Goal: Information Seeking & Learning: Learn about a topic

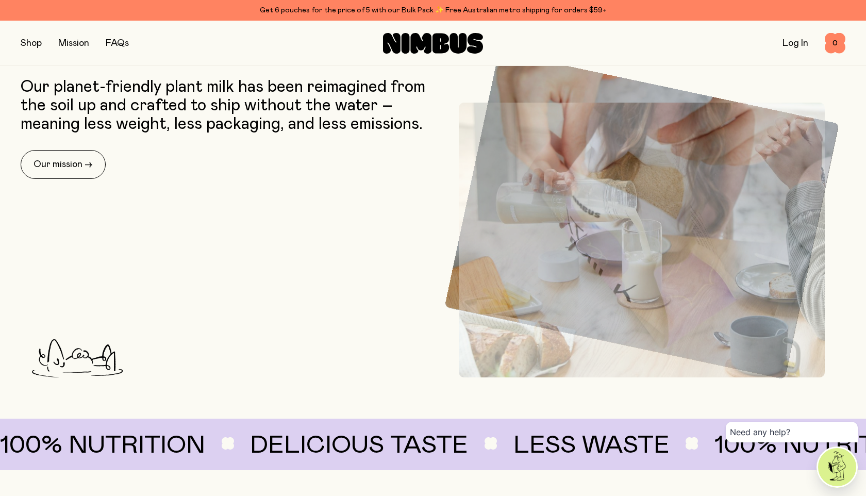
scroll to position [496, 0]
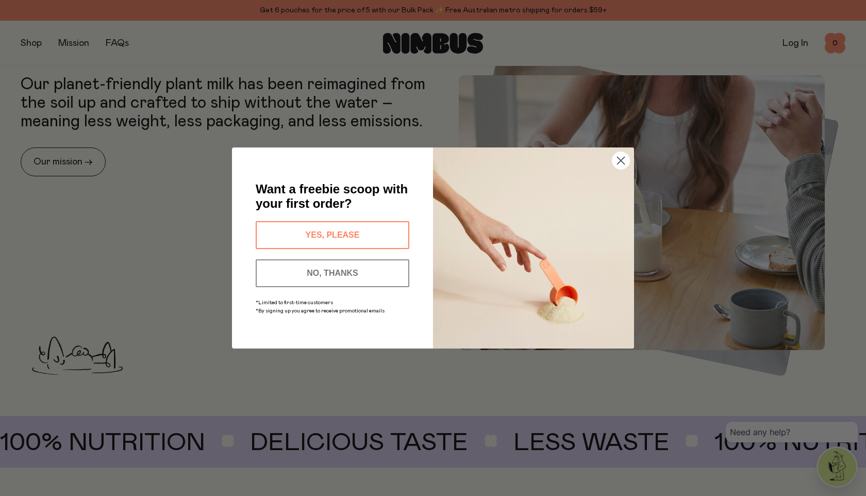
click at [622, 160] on circle "Close dialog" at bounding box center [620, 160] width 17 height 17
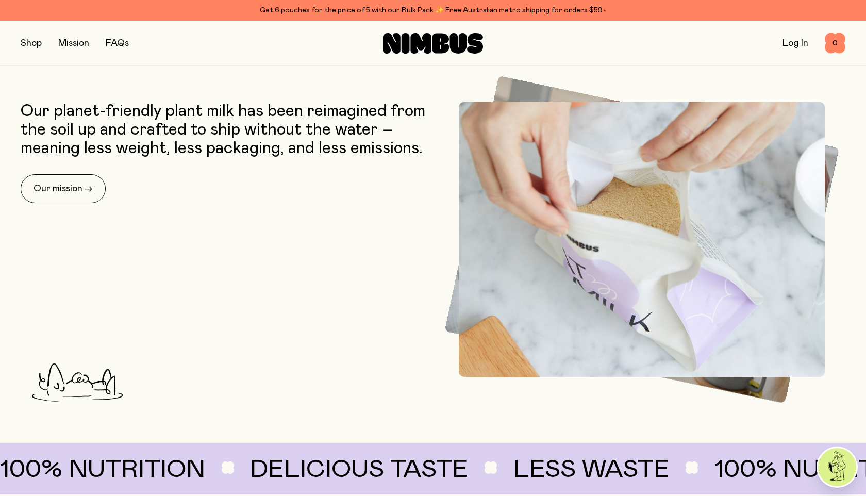
scroll to position [0, 0]
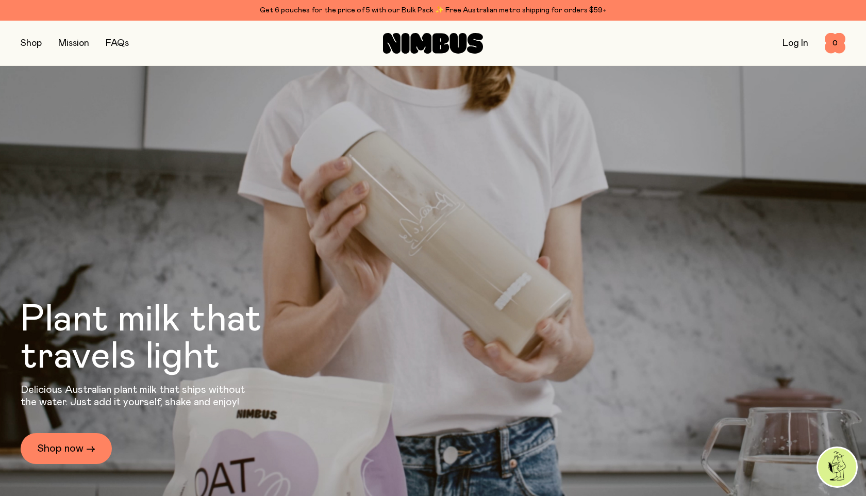
click at [37, 46] on button "button" at bounding box center [31, 43] width 21 height 14
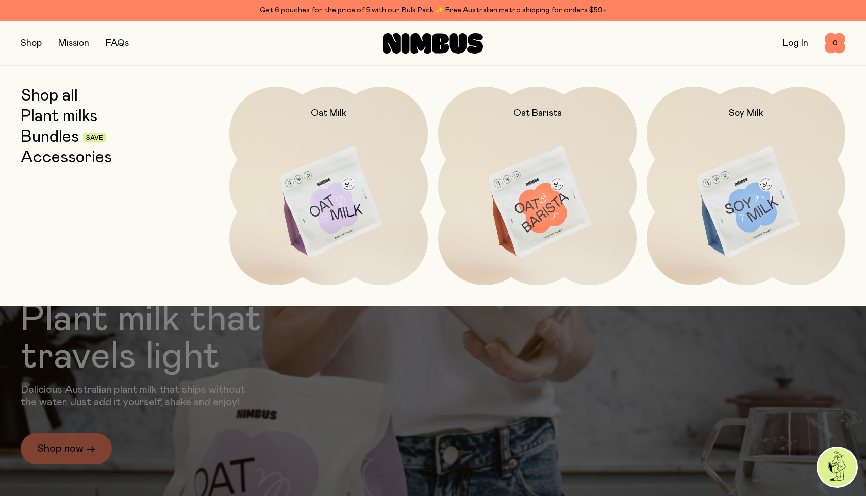
click at [71, 41] on link "Mission" at bounding box center [73, 43] width 31 height 9
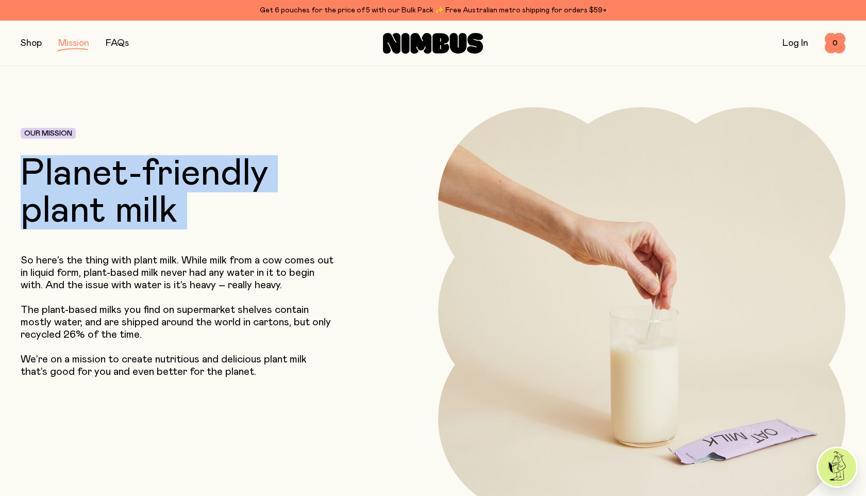
drag, startPoint x: 161, startPoint y: 242, endPoint x: 142, endPoint y: 147, distance: 97.2
click at [142, 147] on div "Our Mission Planet-friendly plant milk So here’s the thing with plant milk. Whi…" at bounding box center [190, 310] width 338 height 407
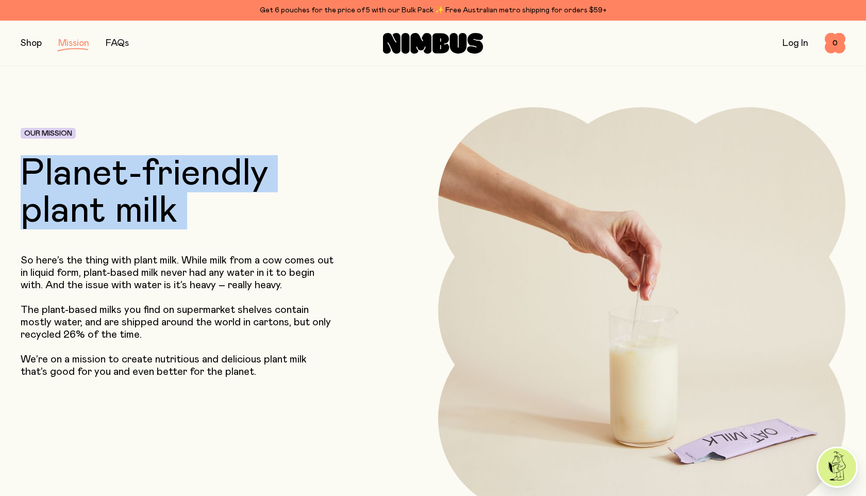
click at [142, 147] on div "Our Mission Planet-friendly plant milk So here’s the thing with plant milk. Whi…" at bounding box center [190, 310] width 338 height 407
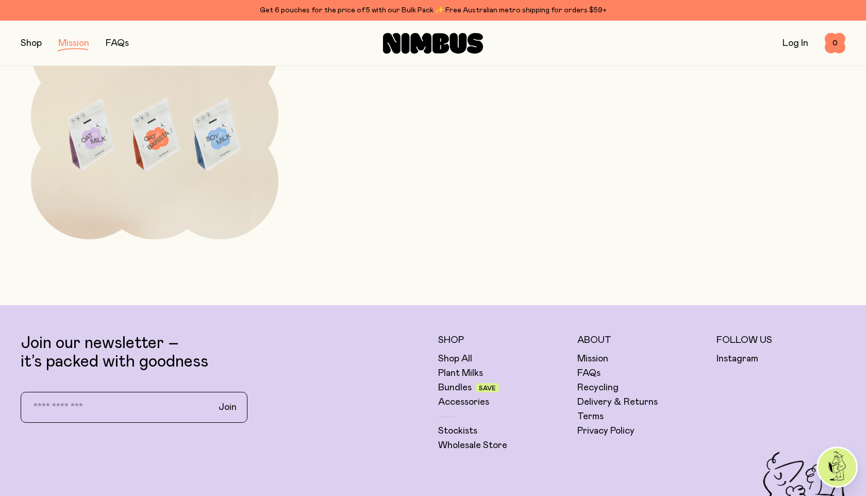
scroll to position [2271, 0]
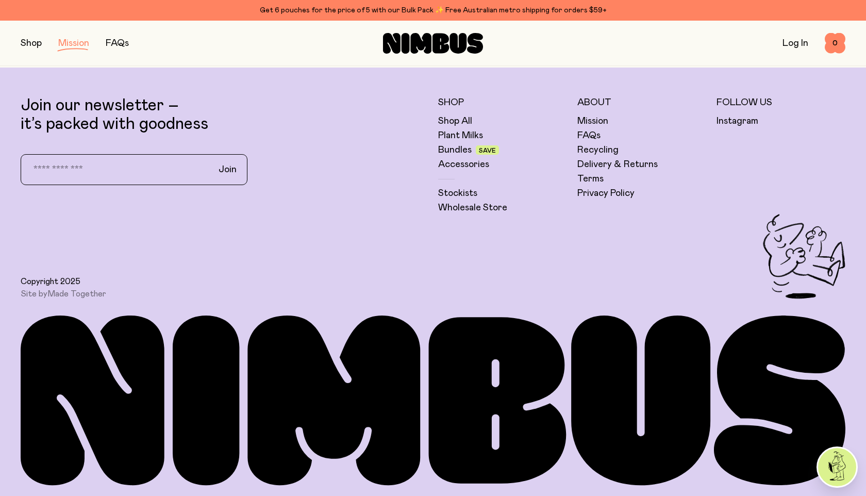
drag, startPoint x: 196, startPoint y: 362, endPoint x: 264, endPoint y: 366, distance: 67.6
click at [264, 366] on icon at bounding box center [433, 400] width 824 height 170
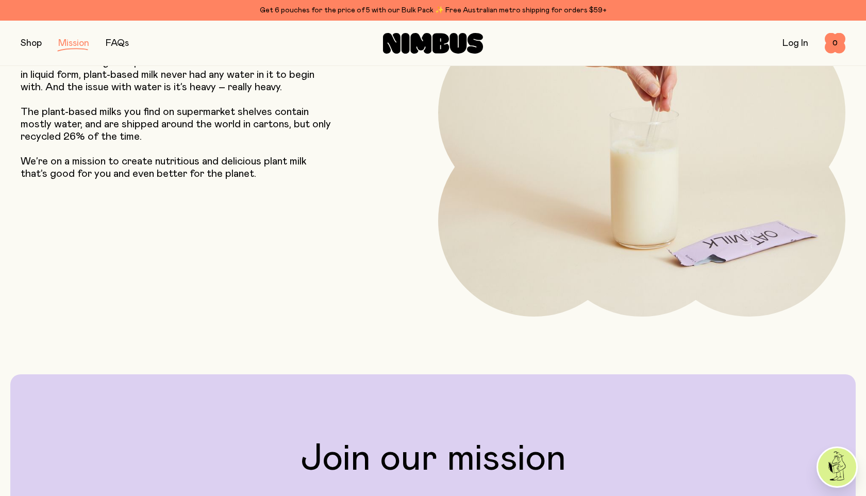
scroll to position [0, 0]
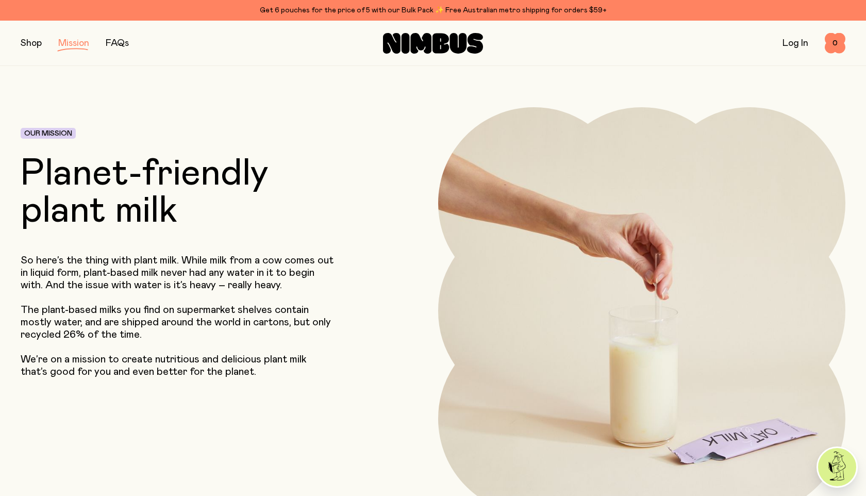
click at [117, 47] on div "FAQs" at bounding box center [117, 43] width 23 height 14
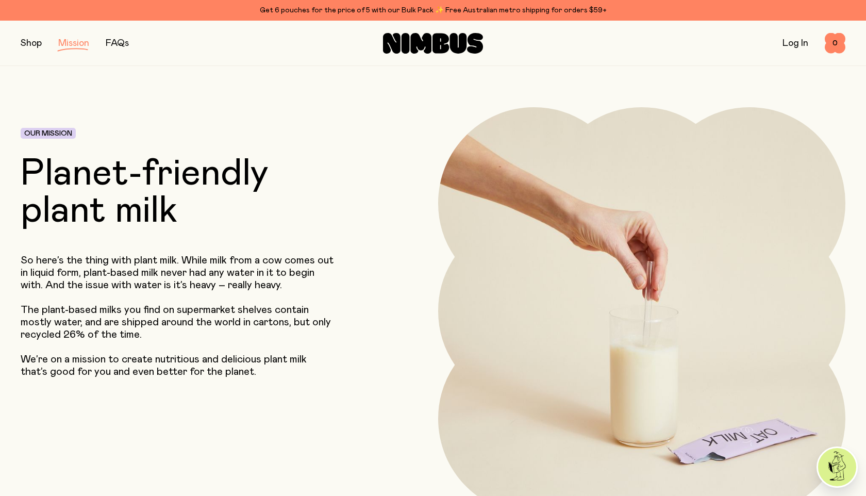
click at [117, 43] on link "FAQs" at bounding box center [117, 43] width 23 height 9
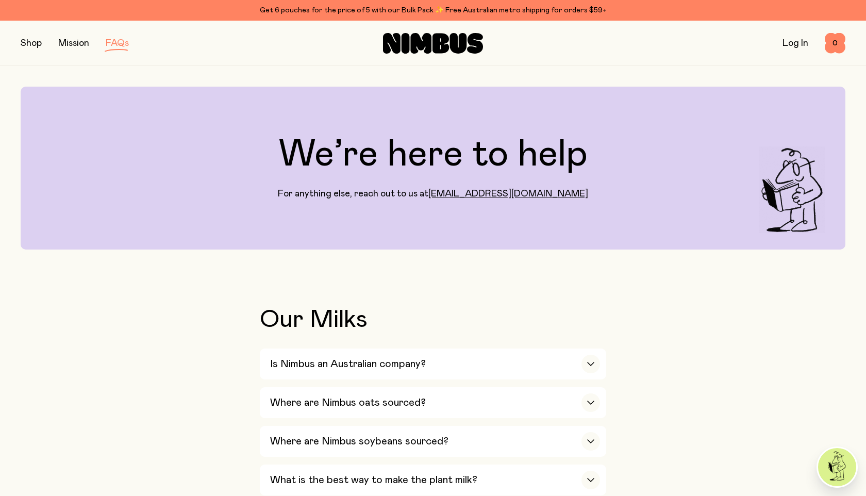
click at [436, 36] on icon at bounding box center [440, 43] width 16 height 20
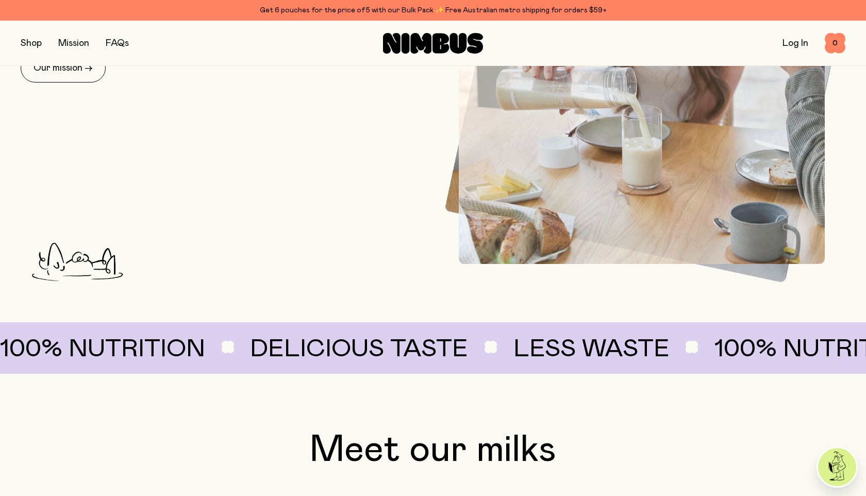
scroll to position [591, 0]
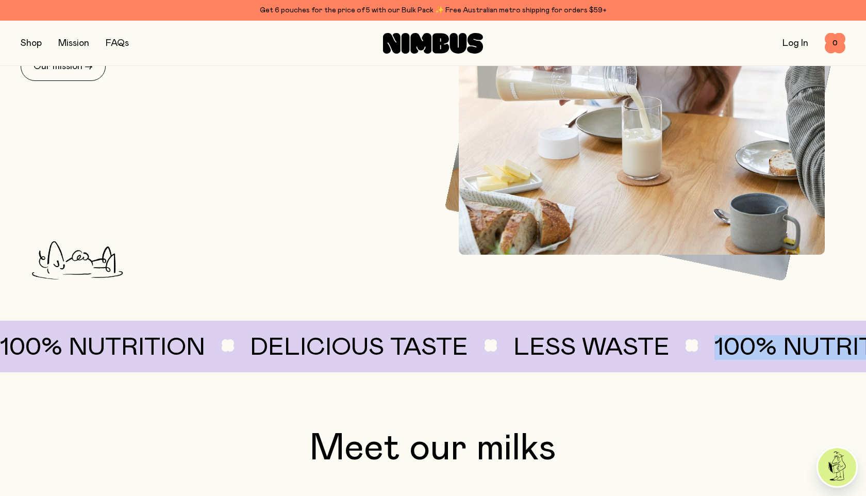
drag, startPoint x: 365, startPoint y: 347, endPoint x: 679, endPoint y: 348, distance: 313.3
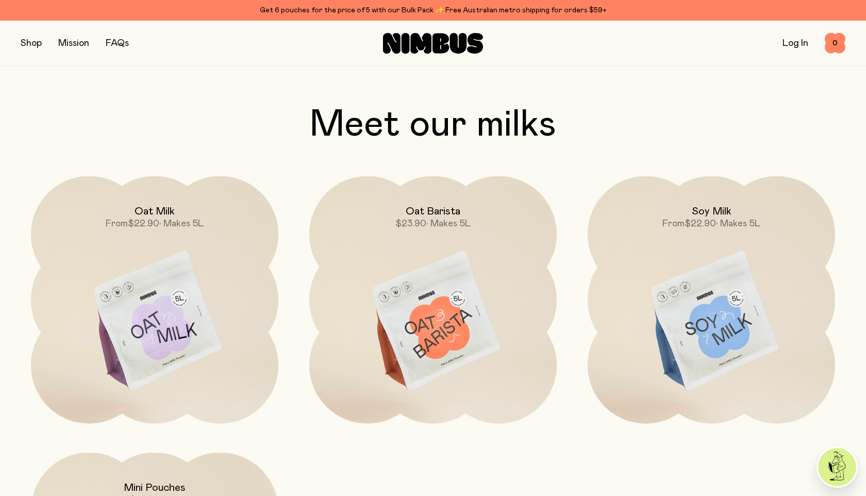
scroll to position [915, 0]
click at [424, 130] on h2 "Meet our milks" at bounding box center [433, 124] width 824 height 37
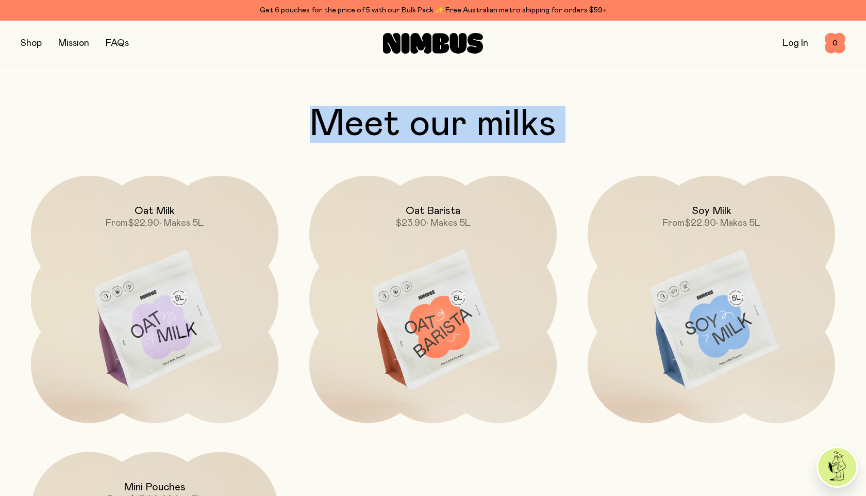
click at [424, 130] on h2 "Meet our milks" at bounding box center [433, 124] width 824 height 37
click at [419, 125] on h2 "Meet our milks" at bounding box center [433, 124] width 824 height 37
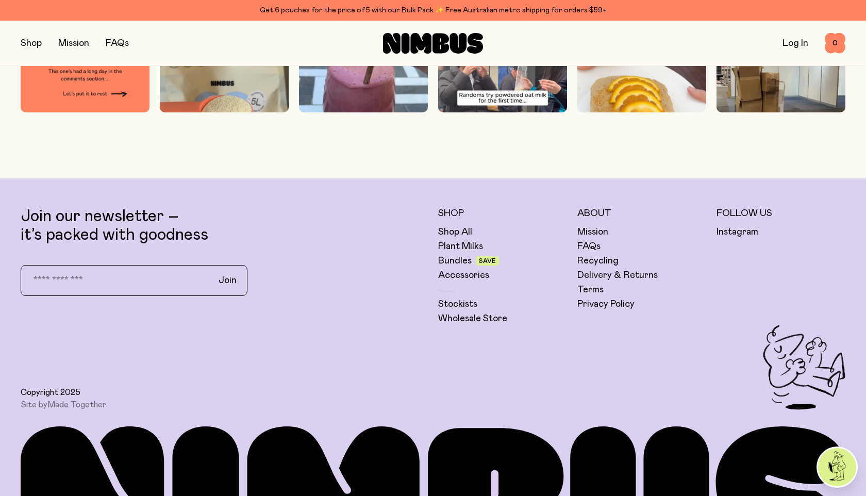
scroll to position [3244, 0]
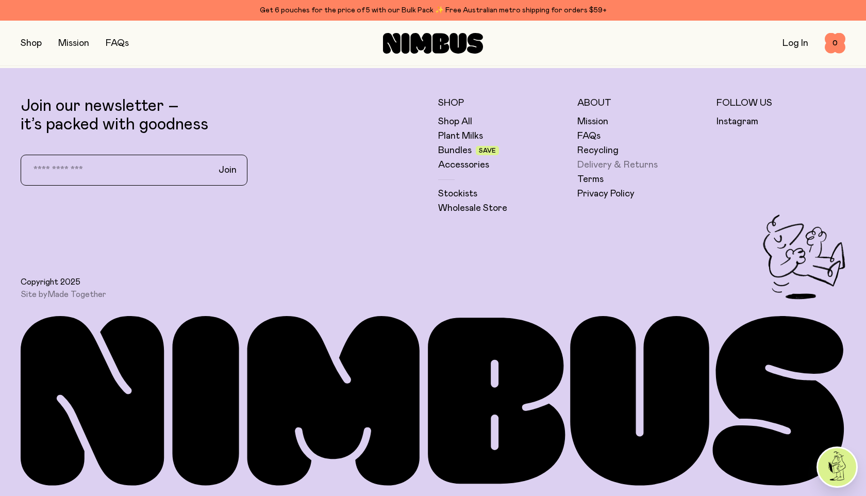
click at [591, 160] on link "Delivery & Returns" at bounding box center [617, 165] width 80 height 12
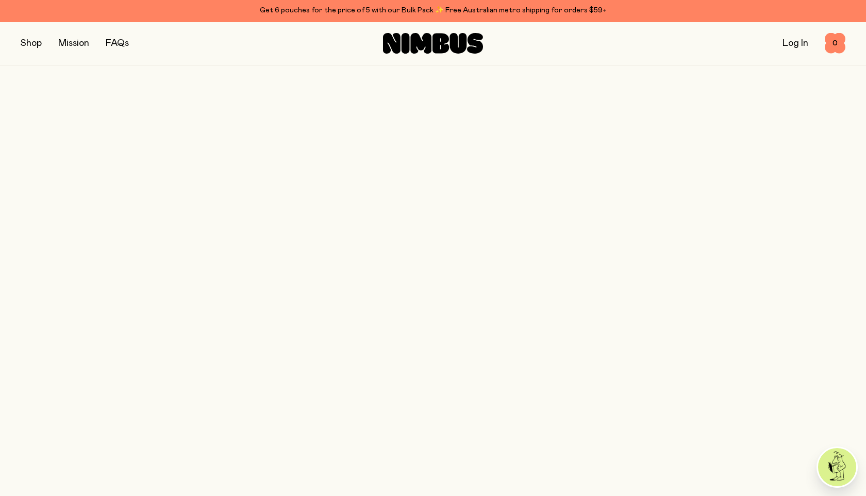
click at [593, 149] on link "Recycling" at bounding box center [597, 150] width 41 height 12
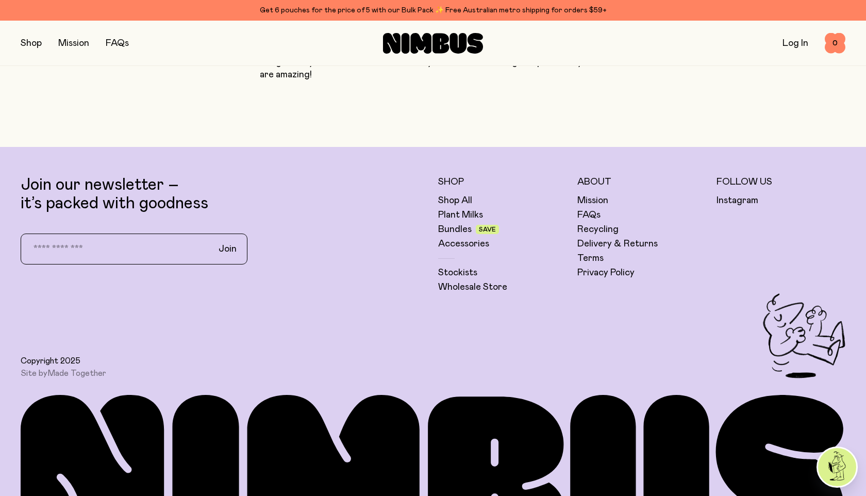
scroll to position [1058, 0]
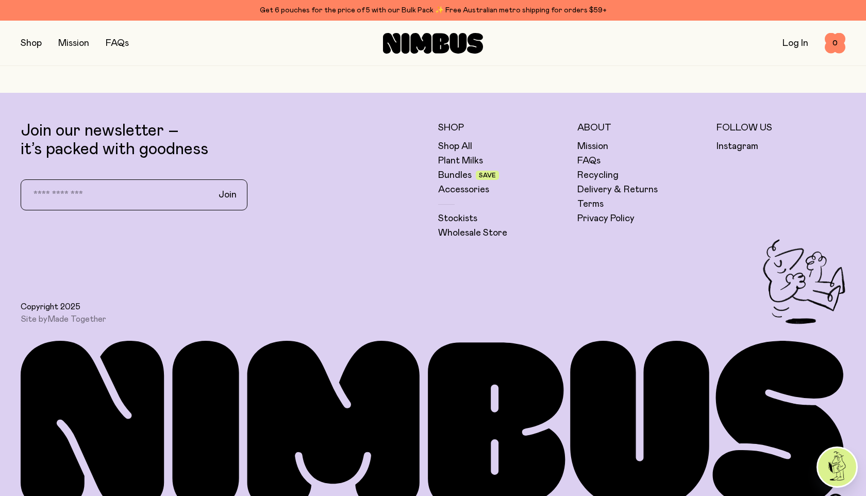
click at [431, 39] on icon at bounding box center [420, 43] width 21 height 21
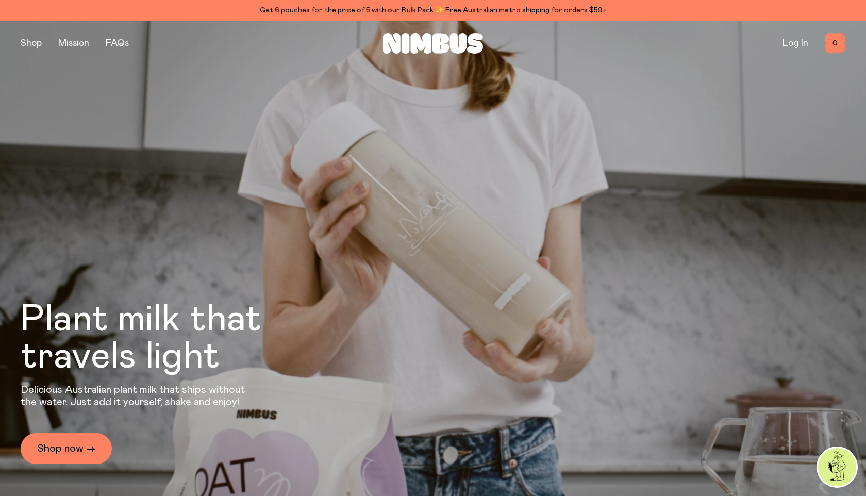
click at [251, 318] on h1 "Plant milk that travels light" at bounding box center [169, 338] width 297 height 74
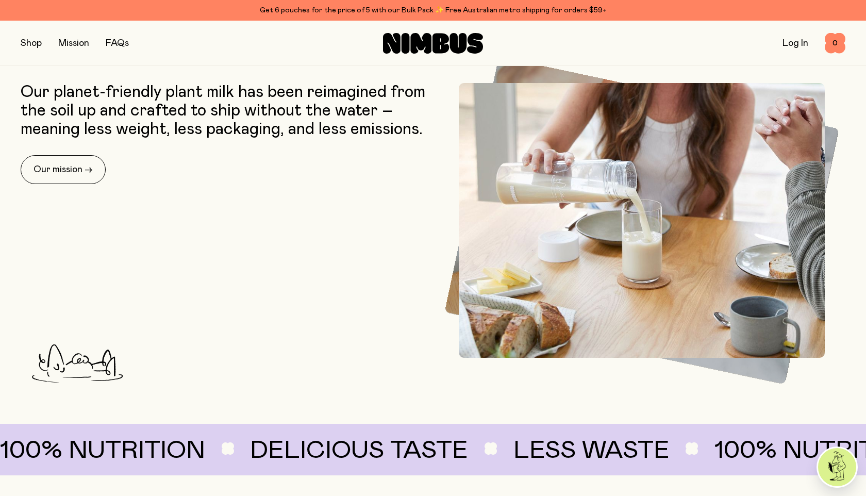
scroll to position [237, 0]
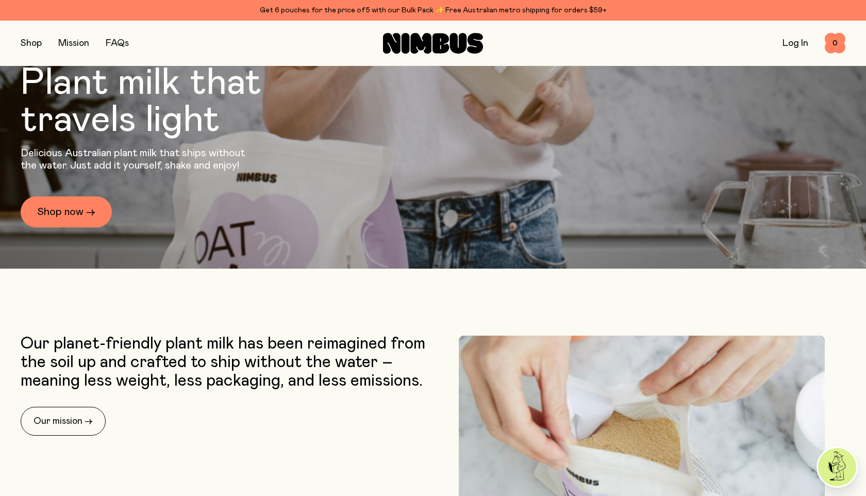
click at [362, 204] on div "Plant milk that travels light Delicious Australian plant milk that ships withou…" at bounding box center [433, 26] width 824 height 484
